Goal: Information Seeking & Learning: Learn about a topic

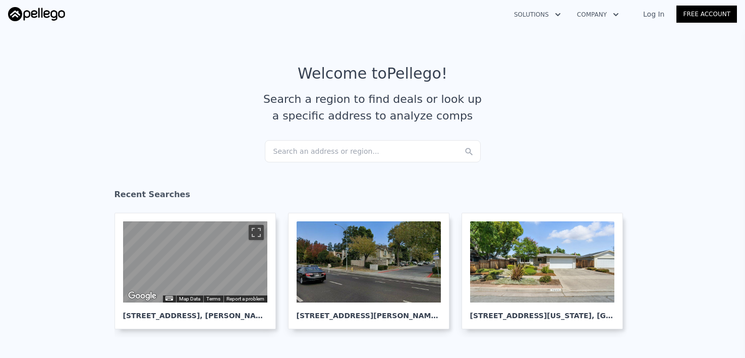
click at [349, 145] on div "Search an address or region..." at bounding box center [373, 151] width 216 height 22
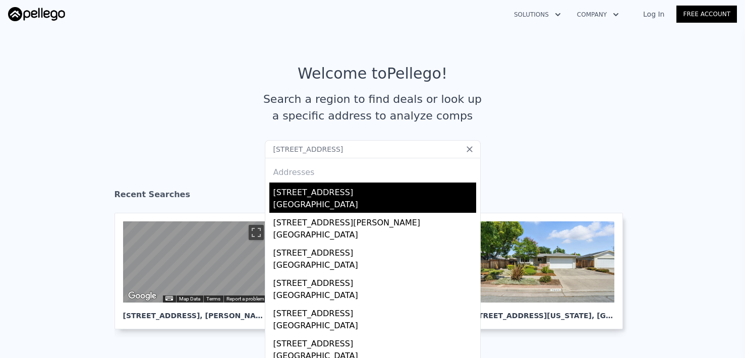
type input "[STREET_ADDRESS]"
click at [351, 190] on div "[STREET_ADDRESS]" at bounding box center [374, 191] width 203 height 16
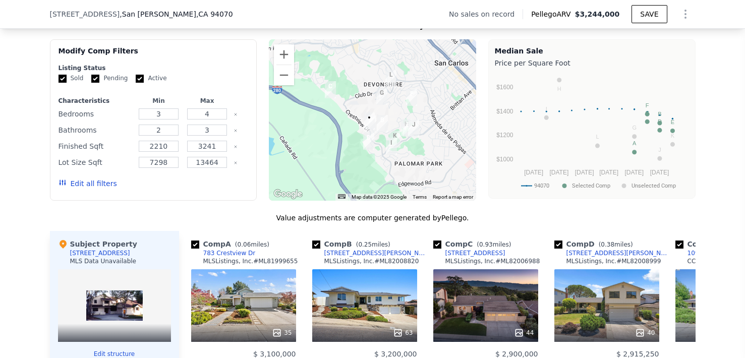
scroll to position [805, 0]
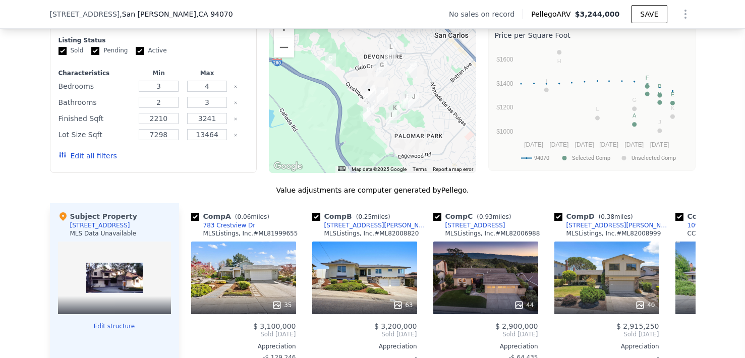
click at [287, 34] on button "Zoom in" at bounding box center [284, 27] width 20 height 20
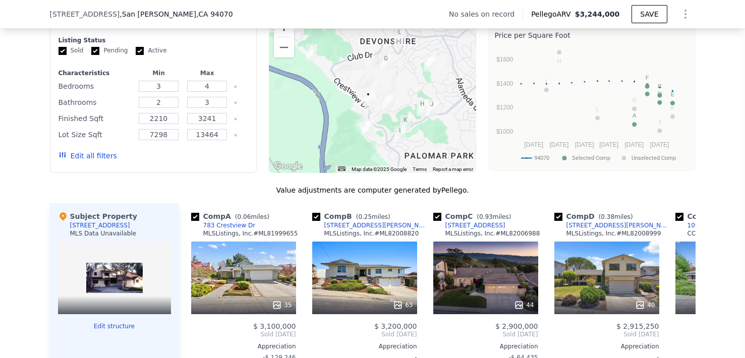
click at [287, 34] on button "Zoom in" at bounding box center [284, 27] width 20 height 20
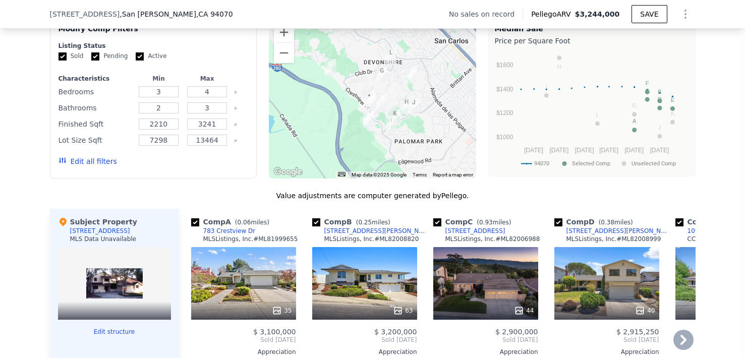
scroll to position [767, 0]
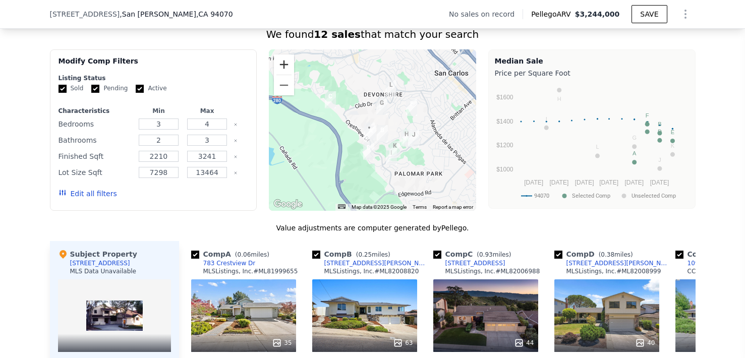
click at [285, 61] on button "Zoom in" at bounding box center [284, 64] width 20 height 20
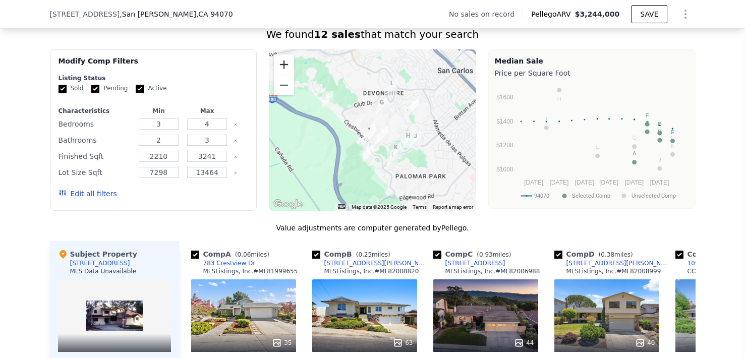
click at [285, 61] on button "Zoom in" at bounding box center [284, 64] width 20 height 20
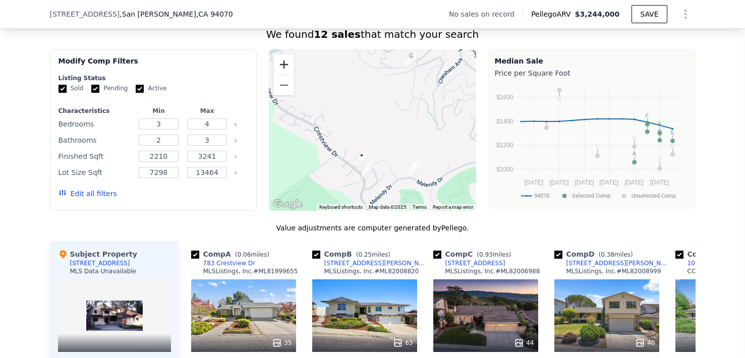
click at [285, 61] on button "Zoom in" at bounding box center [284, 64] width 20 height 20
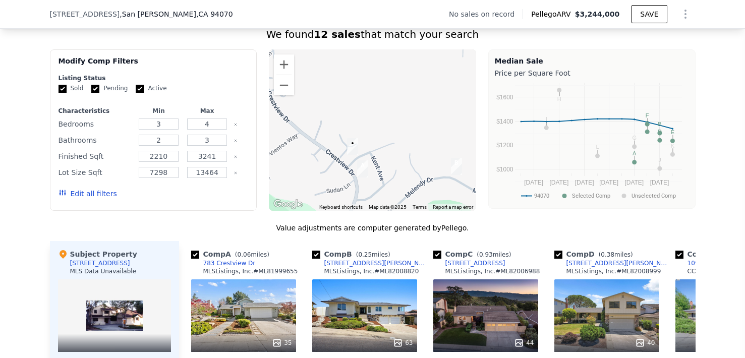
drag, startPoint x: 313, startPoint y: 128, endPoint x: 313, endPoint y: 79, distance: 48.9
click at [313, 79] on div at bounding box center [372, 129] width 207 height 161
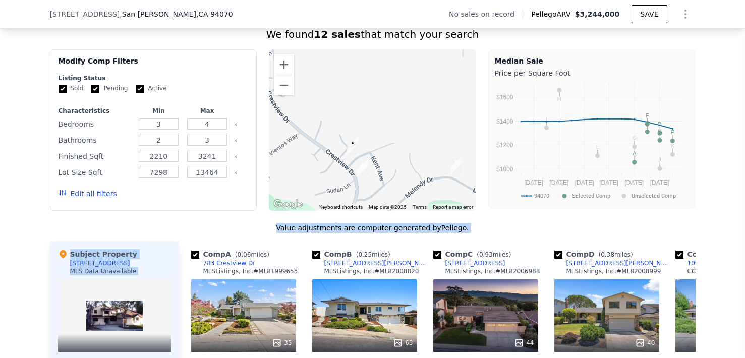
drag, startPoint x: 243, startPoint y: 231, endPoint x: 249, endPoint y: 235, distance: 7.3
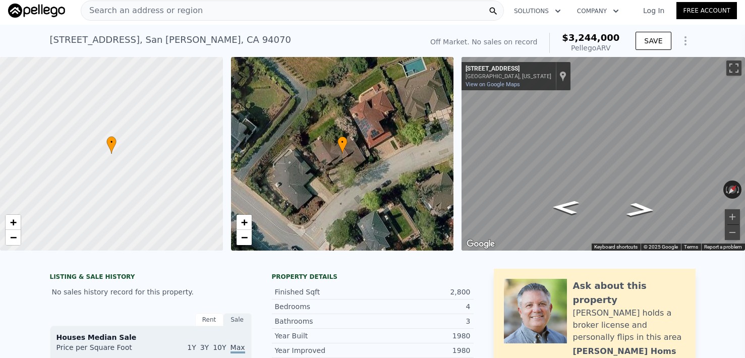
scroll to position [0, 0]
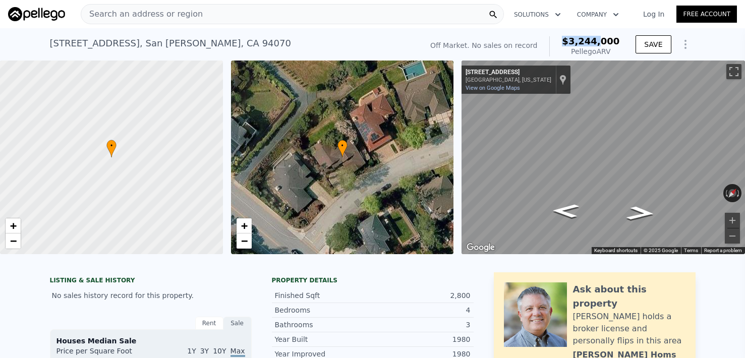
drag, startPoint x: 570, startPoint y: 43, endPoint x: 603, endPoint y: 43, distance: 32.8
click at [603, 43] on span "$3,244,000" at bounding box center [591, 41] width 58 height 11
click at [222, 13] on div "Search an address or region" at bounding box center [292, 14] width 423 height 20
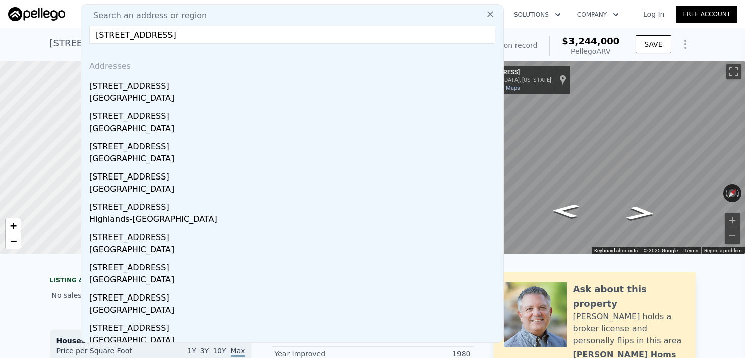
type input "[STREET_ADDRESS]"
click at [181, 84] on div "[STREET_ADDRESS]" at bounding box center [294, 84] width 410 height 16
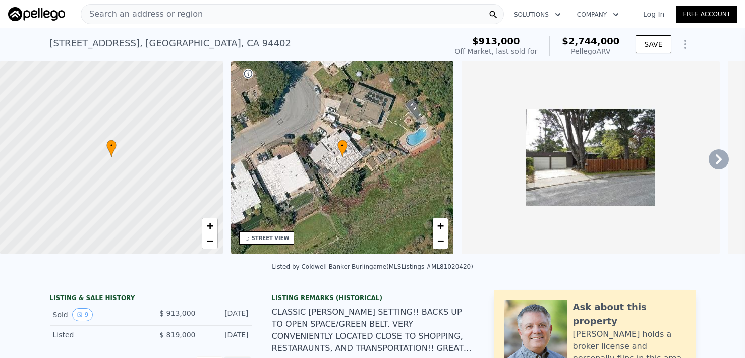
click at [204, 11] on div "Search an address or region" at bounding box center [292, 14] width 423 height 20
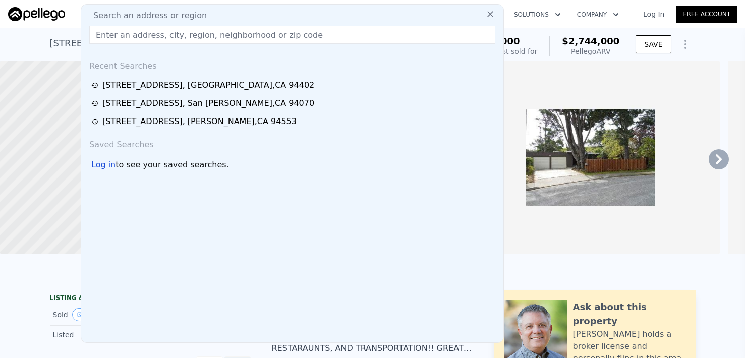
type input "[STREET_ADDRESS][PERSON_NAME]"
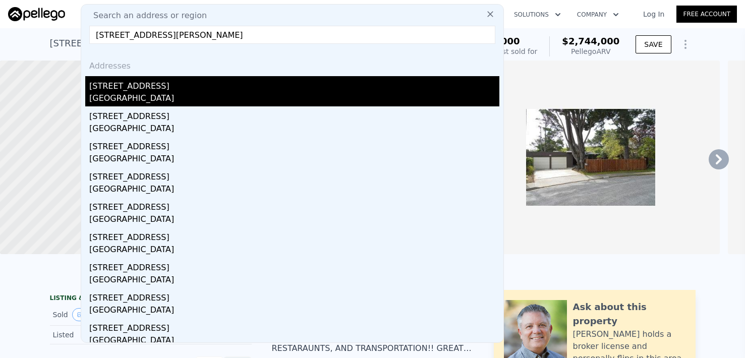
click at [212, 91] on div "[STREET_ADDRESS]" at bounding box center [294, 84] width 410 height 16
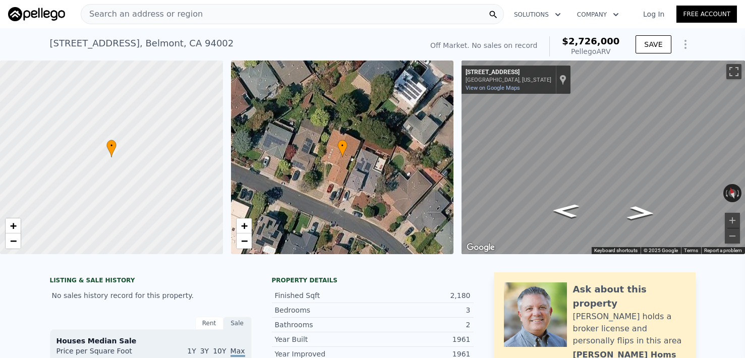
click at [187, 22] on div "Search an address or region" at bounding box center [142, 14] width 122 height 19
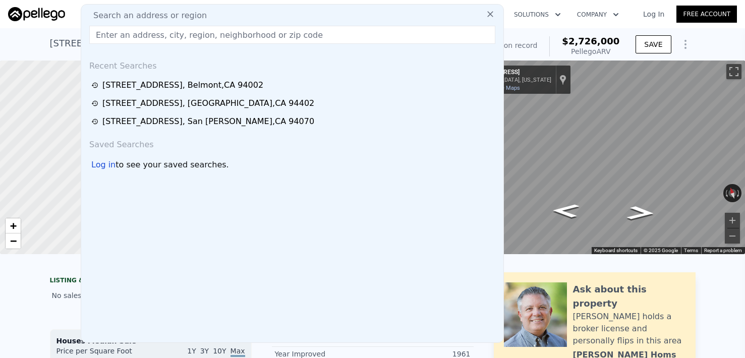
type input "[STREET_ADDRESS]"
